Goal: Task Accomplishment & Management: Complete application form

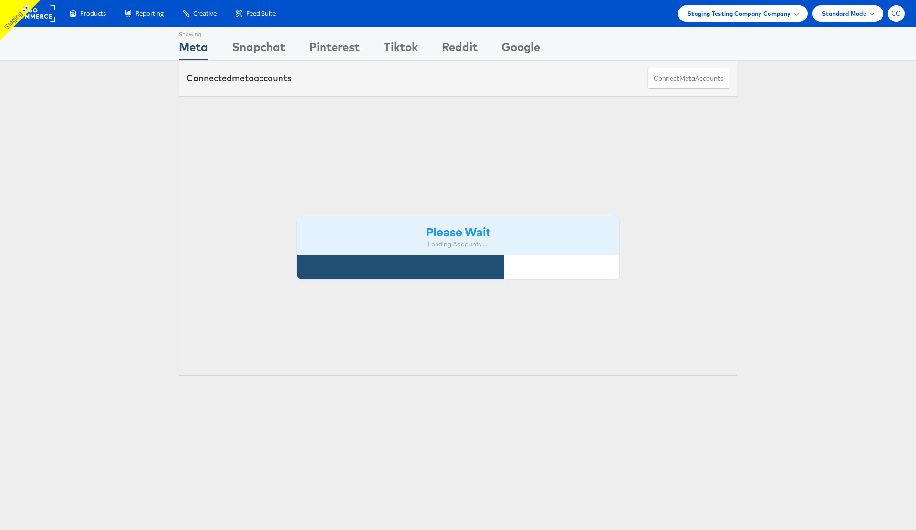
click at [898, 13] on span "CC" at bounding box center [896, 13] width 10 height 6
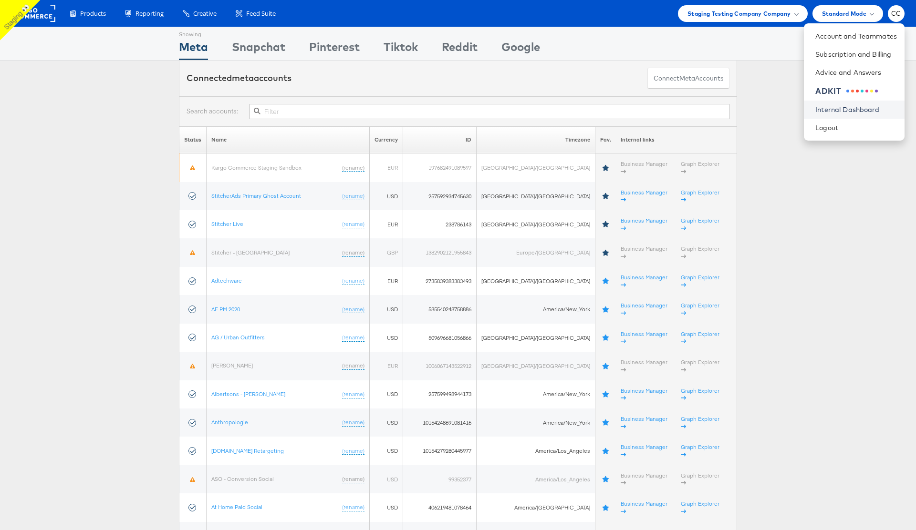
click at [854, 111] on link "Internal Dashboard" at bounding box center [856, 110] width 82 height 10
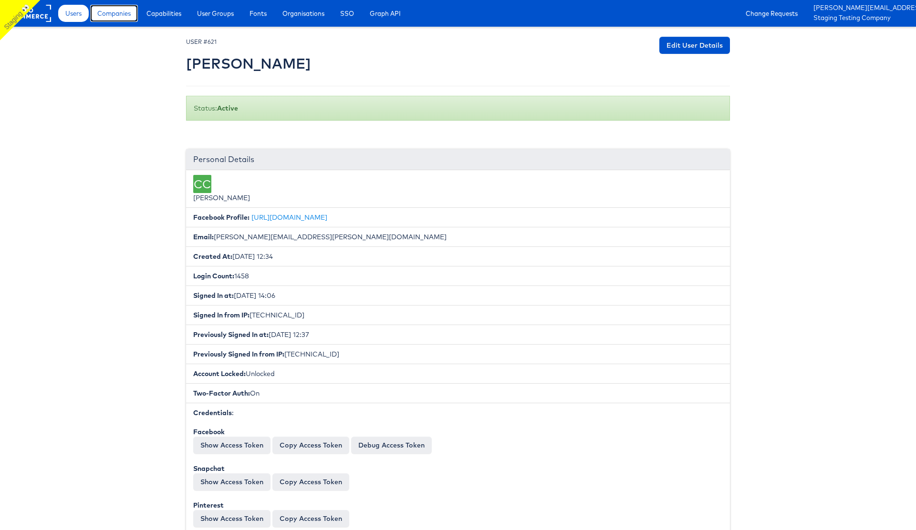
click at [123, 16] on span "Companies" at bounding box center [113, 14] width 33 height 10
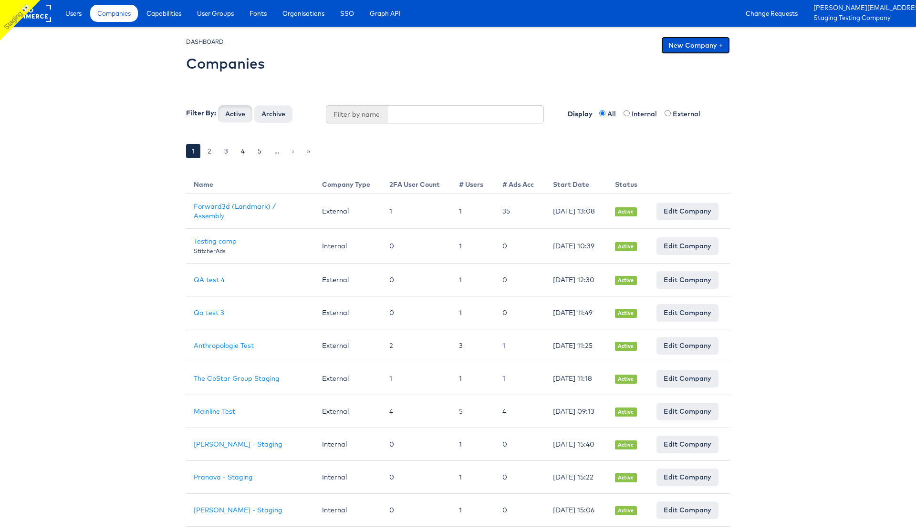
click at [697, 48] on link "New Company +" at bounding box center [695, 45] width 69 height 17
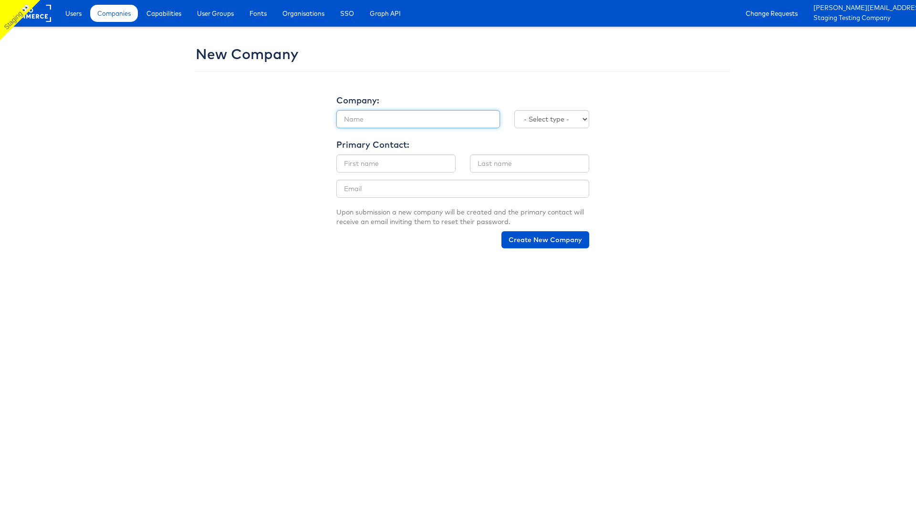
click at [367, 120] on input "text" at bounding box center [418, 119] width 164 height 18
click at [374, 119] on input "[PERSON_NAME]" at bounding box center [418, 119] width 164 height 18
type input "[PERSON_NAME] Staging"
click at [575, 117] on select "- Select type - Internal External" at bounding box center [551, 119] width 75 height 18
select select "INTERNAL"
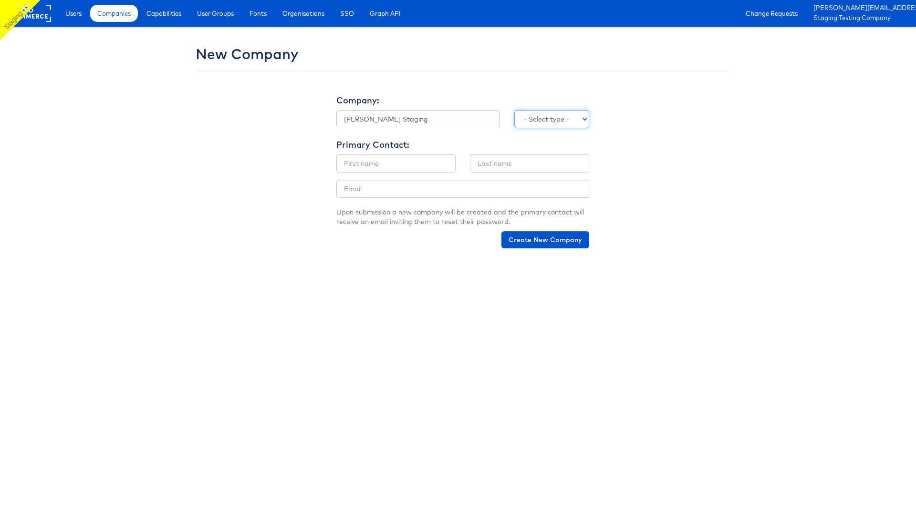
click at [514, 110] on select "- Select type - Internal External" at bounding box center [551, 119] width 75 height 18
click at [365, 166] on input "text" at bounding box center [395, 164] width 119 height 18
type input "[PERSON_NAME]"
click at [504, 165] on input "text" at bounding box center [529, 164] width 119 height 18
type input "[PERSON_NAME]"
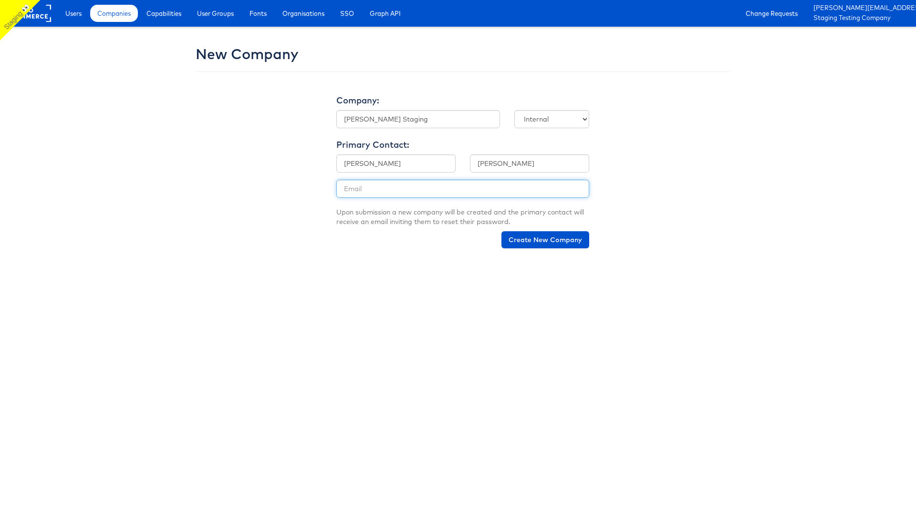
click at [372, 186] on input "email" at bounding box center [462, 189] width 253 height 18
type input "[PERSON_NAME][EMAIL_ADDRESS][PERSON_NAME][DOMAIN_NAME]"
